Goal: Task Accomplishment & Management: Use online tool/utility

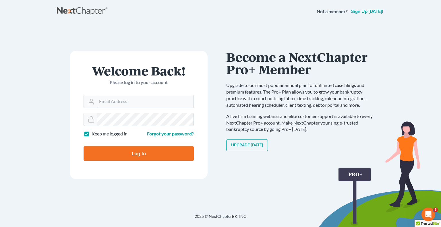
type input "[EMAIL_ADDRESS][DOMAIN_NAME]"
type input "Thinking..."
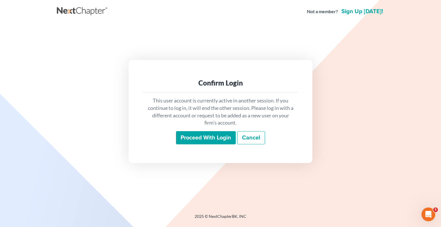
click at [211, 135] on input "Proceed with login" at bounding box center [206, 137] width 60 height 13
